Goal: Task Accomplishment & Management: Use online tool/utility

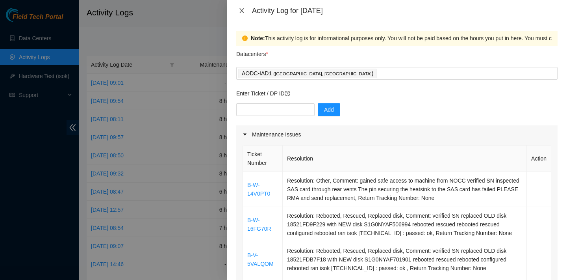
click at [245, 7] on button "Close" at bounding box center [241, 10] width 11 height 7
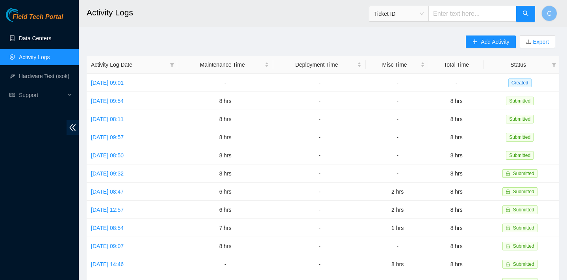
click at [51, 35] on link "Data Centers" at bounding box center [35, 38] width 32 height 6
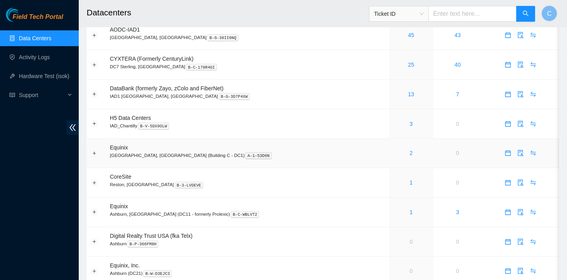
scroll to position [121, 0]
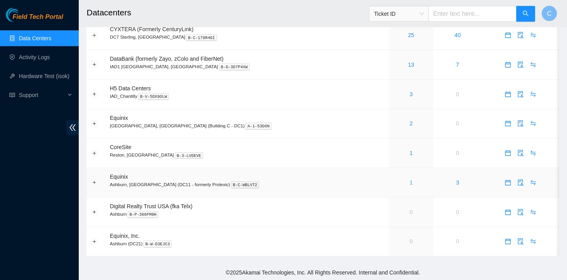
click at [410, 184] on link "1" at bounding box center [411, 182] width 3 height 6
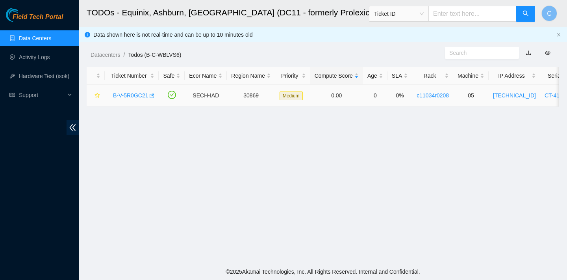
click at [154, 96] on icon "button" at bounding box center [152, 96] width 6 height 6
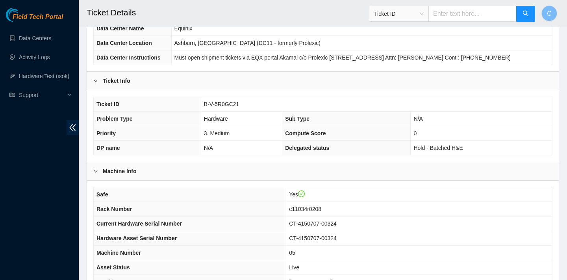
scroll to position [212, 0]
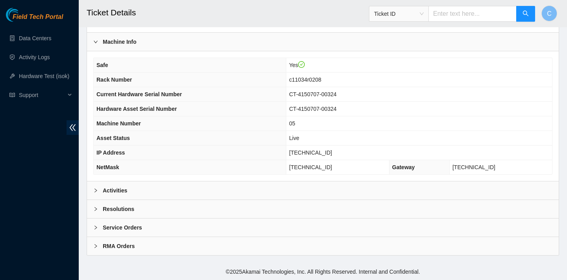
click at [223, 189] on div "Activities" at bounding box center [323, 190] width 472 height 18
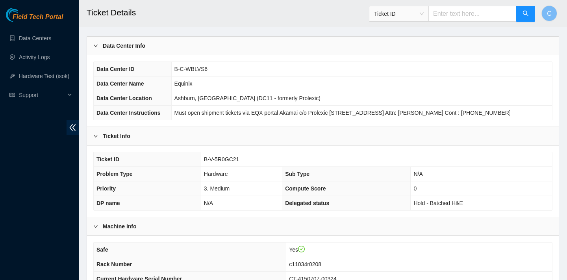
scroll to position [3, 0]
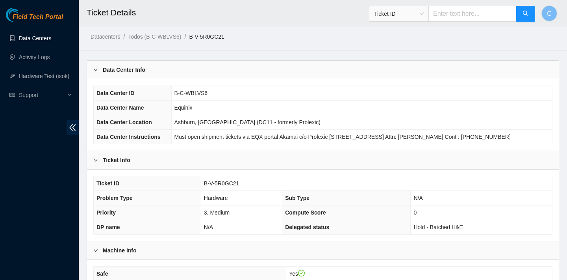
click at [48, 35] on link "Data Centers" at bounding box center [35, 38] width 32 height 6
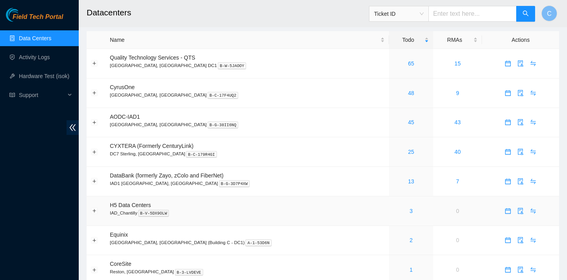
scroll to position [5, 0]
click at [408, 94] on link "48" at bounding box center [411, 92] width 6 height 6
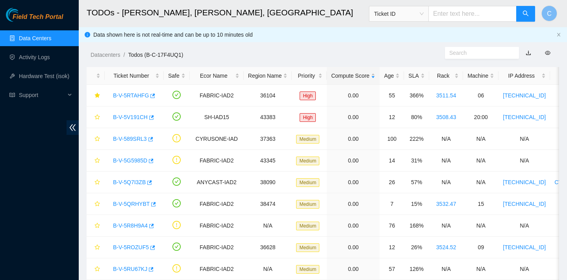
click at [51, 41] on link "Data Centers" at bounding box center [35, 38] width 32 height 6
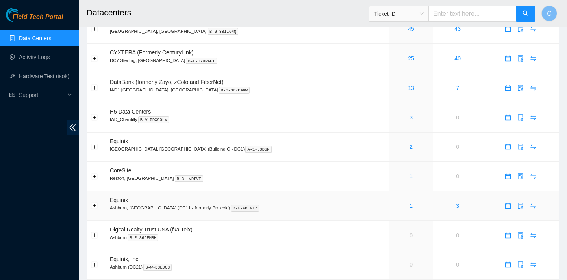
scroll to position [121, 0]
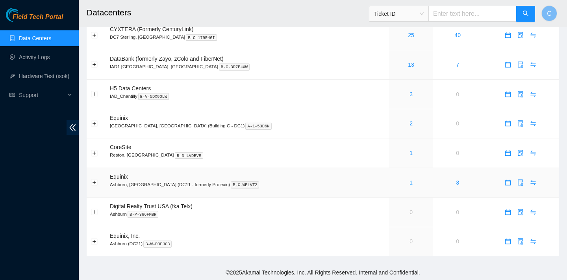
click at [410, 180] on link "1" at bounding box center [411, 182] width 3 height 6
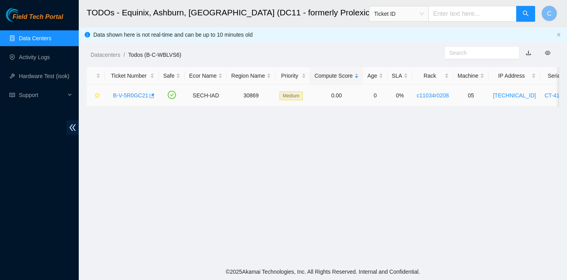
click at [144, 95] on link "B-V-5R0GC21" at bounding box center [130, 95] width 35 height 6
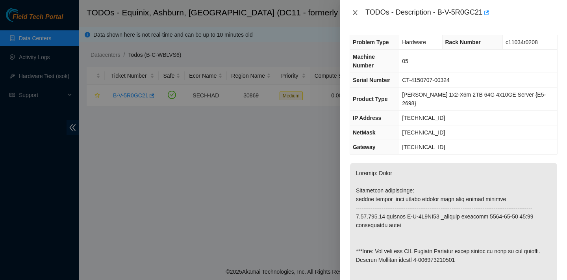
click at [354, 11] on icon "close" at bounding box center [355, 12] width 6 height 6
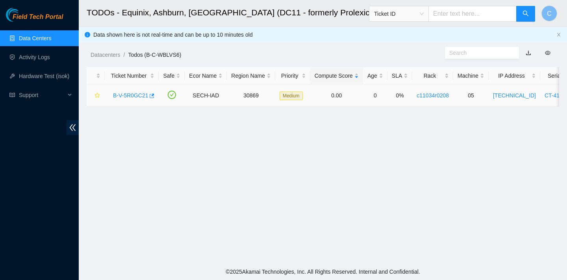
click at [145, 92] on link "B-V-5R0GC21" at bounding box center [130, 95] width 35 height 6
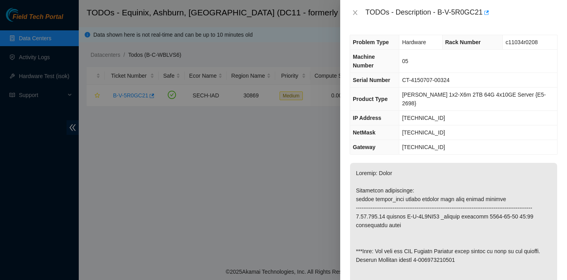
click at [145, 110] on div at bounding box center [283, 140] width 567 height 280
click at [153, 94] on div at bounding box center [283, 140] width 567 height 280
click at [359, 15] on button "Close" at bounding box center [355, 12] width 11 height 7
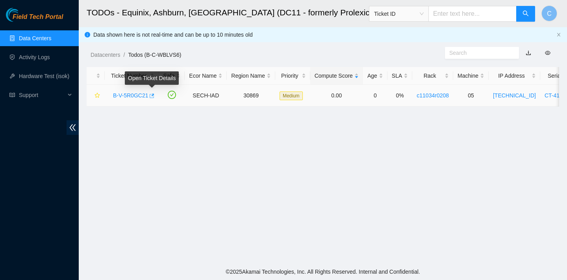
click at [155, 94] on icon "button" at bounding box center [152, 95] width 5 height 4
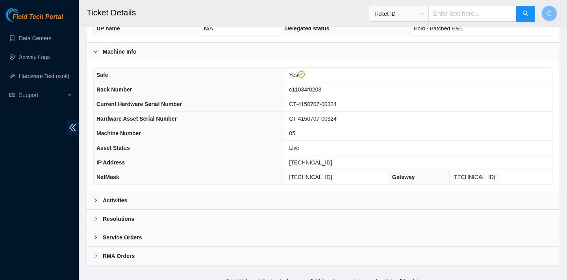
scroll to position [212, 0]
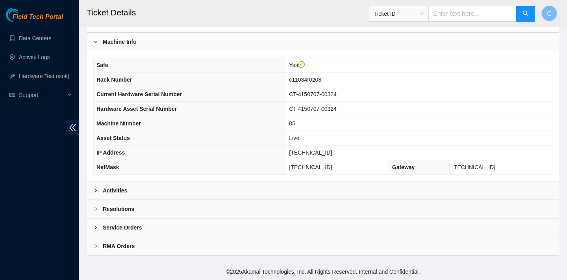
click at [143, 188] on div "Activities" at bounding box center [323, 190] width 472 height 18
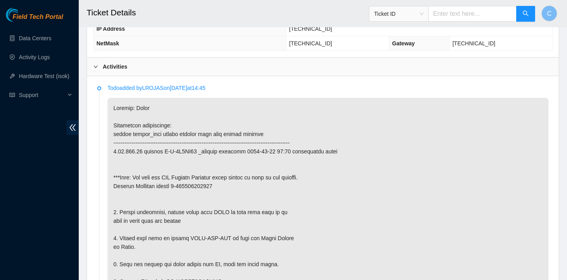
scroll to position [309, 0]
